Goal: Information Seeking & Learning: Learn about a topic

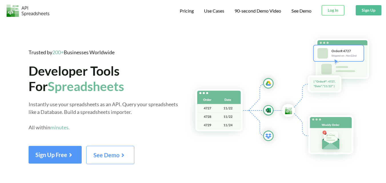
click at [69, 89] on span "Spreadsheets" at bounding box center [86, 86] width 76 height 15
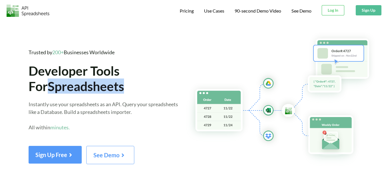
click at [69, 89] on span "Spreadsheets" at bounding box center [86, 86] width 76 height 15
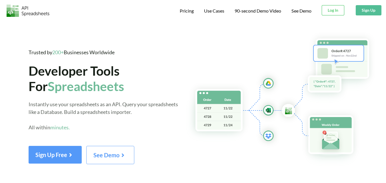
click at [97, 76] on span "Developer Tools For Spreadsheets" at bounding box center [76, 78] width 95 height 30
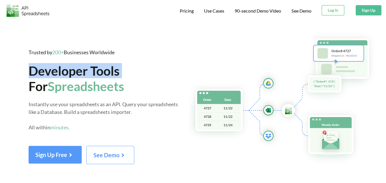
click at [97, 76] on span "Developer Tools For Spreadsheets" at bounding box center [76, 78] width 95 height 30
click at [190, 11] on span "Pricing" at bounding box center [187, 10] width 14 height 5
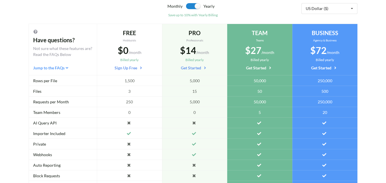
scroll to position [61, 0]
click at [129, 81] on span "1,500" at bounding box center [130, 80] width 10 height 6
click at [127, 94] on div "3" at bounding box center [129, 91] width 65 height 11
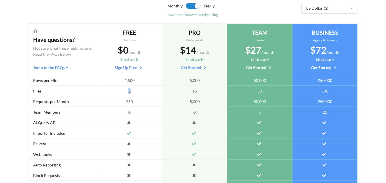
click at [127, 94] on div "3" at bounding box center [129, 91] width 65 height 11
click at [128, 101] on span "250" at bounding box center [129, 102] width 7 height 6
click at [123, 113] on div "0" at bounding box center [129, 112] width 65 height 11
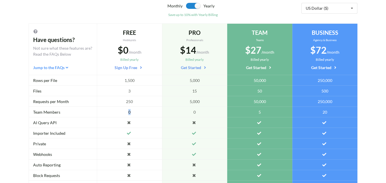
click at [123, 113] on div "0" at bounding box center [129, 112] width 65 height 11
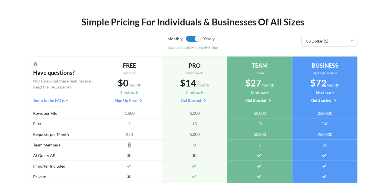
scroll to position [0, 0]
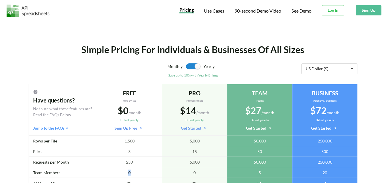
click at [25, 19] on div at bounding box center [26, 10] width 53 height 20
click at [19, 13] on img at bounding box center [28, 11] width 43 height 12
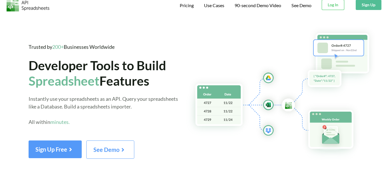
scroll to position [6, 0]
click at [54, 81] on span "Spreadsheet" at bounding box center [64, 80] width 71 height 15
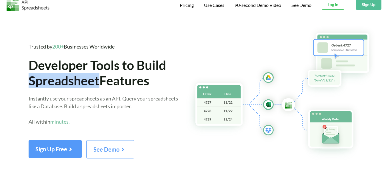
click at [54, 81] on span "Spreadsheet" at bounding box center [64, 80] width 71 height 15
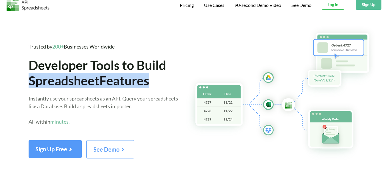
click at [54, 81] on span "Spreadsheet" at bounding box center [64, 80] width 71 height 15
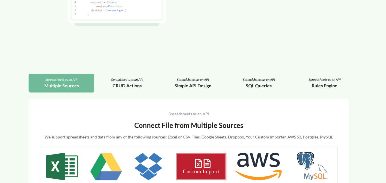
scroll to position [647, 0]
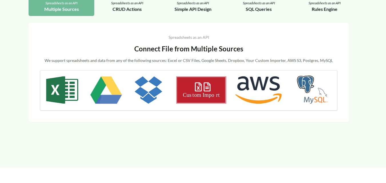
click at [123, 10] on div "CRUD Actions" at bounding box center [127, 9] width 57 height 7
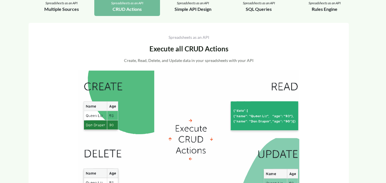
scroll to position [611, 0]
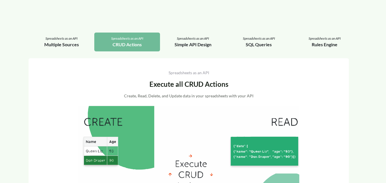
click at [66, 49] on div "Spreadsheets as an API Multiple Sources" at bounding box center [62, 42] width 66 height 19
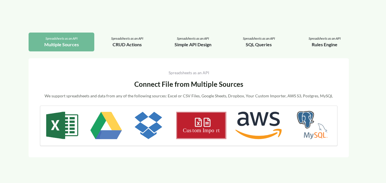
click at [136, 43] on div "CRUD Actions" at bounding box center [127, 44] width 57 height 7
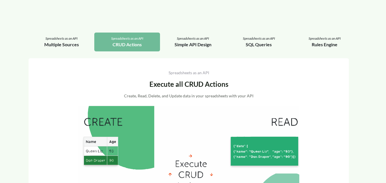
click at [185, 31] on div "Spreadsheets as an API Multiple Sources Spreadsheets as an API CRUD Actions Spr…" at bounding box center [193, 126] width 386 height 256
click at [198, 49] on div "Spreadsheets as an API Simple API Design" at bounding box center [193, 42] width 66 height 19
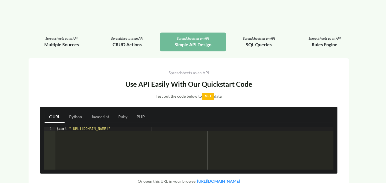
click at [243, 47] on div "SQL Queries" at bounding box center [258, 44] width 57 height 7
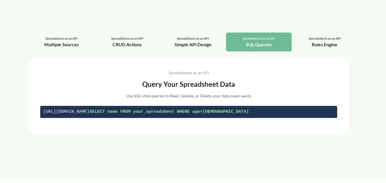
click at [210, 41] on div "Spreadsheets as an API" at bounding box center [193, 38] width 57 height 5
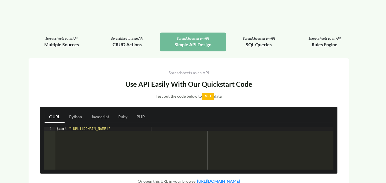
click at [76, 120] on link "Python" at bounding box center [76, 116] width 22 height 11
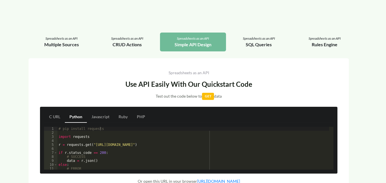
click at [100, 118] on link "Javascript" at bounding box center [100, 116] width 27 height 11
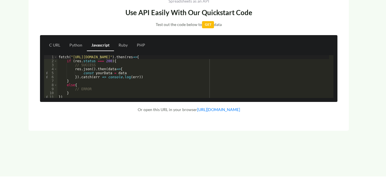
scroll to position [683, 0]
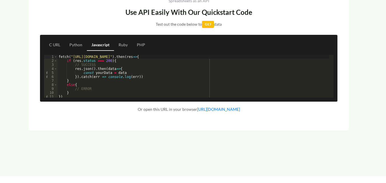
click at [121, 45] on link "Ruby" at bounding box center [123, 44] width 18 height 11
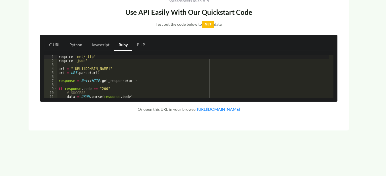
click at [133, 47] on link "PHP" at bounding box center [140, 44] width 17 height 11
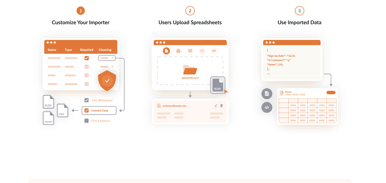
scroll to position [1003, 0]
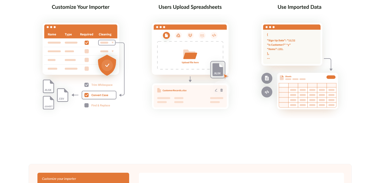
drag, startPoint x: 98, startPoint y: 68, endPoint x: 62, endPoint y: 55, distance: 38.3
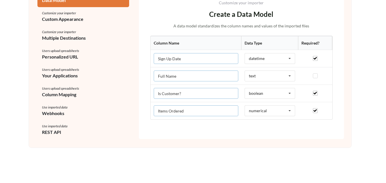
scroll to position [1189, 0]
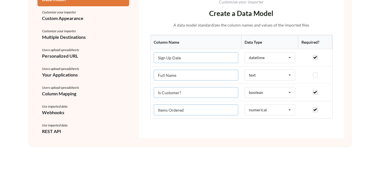
click at [196, 63] on td "Sign Up Date" at bounding box center [196, 57] width 91 height 17
click at [208, 56] on input "Sign Up Date" at bounding box center [196, 57] width 85 height 11
click at [189, 71] on input "Full Name" at bounding box center [196, 75] width 85 height 11
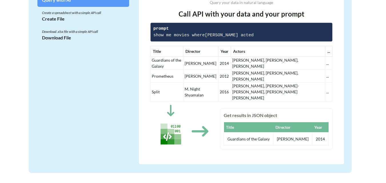
scroll to position [1554, 0]
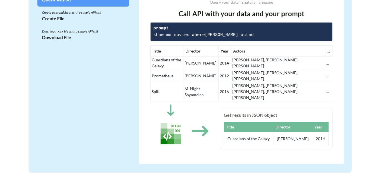
drag, startPoint x: 239, startPoint y: 70, endPoint x: 204, endPoint y: 61, distance: 36.0
drag, startPoint x: 204, startPoint y: 61, endPoint x: 162, endPoint y: 62, distance: 41.7
click at [162, 62] on td "Guardians of the Galaxy" at bounding box center [167, 62] width 33 height 13
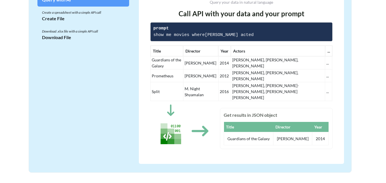
click at [197, 69] on td "[PERSON_NAME]" at bounding box center [200, 62] width 35 height 13
click at [260, 69] on td "[PERSON_NAME], [PERSON_NAME], [PERSON_NAME]" at bounding box center [278, 62] width 94 height 13
click at [74, 16] on div "Create File" at bounding box center [83, 18] width 83 height 7
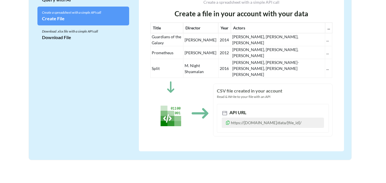
click at [66, 30] on div "Download .xlsx file with a simple API call" at bounding box center [83, 31] width 83 height 5
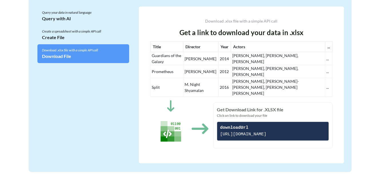
scroll to position [1535, 0]
